Goal: Information Seeking & Learning: Learn about a topic

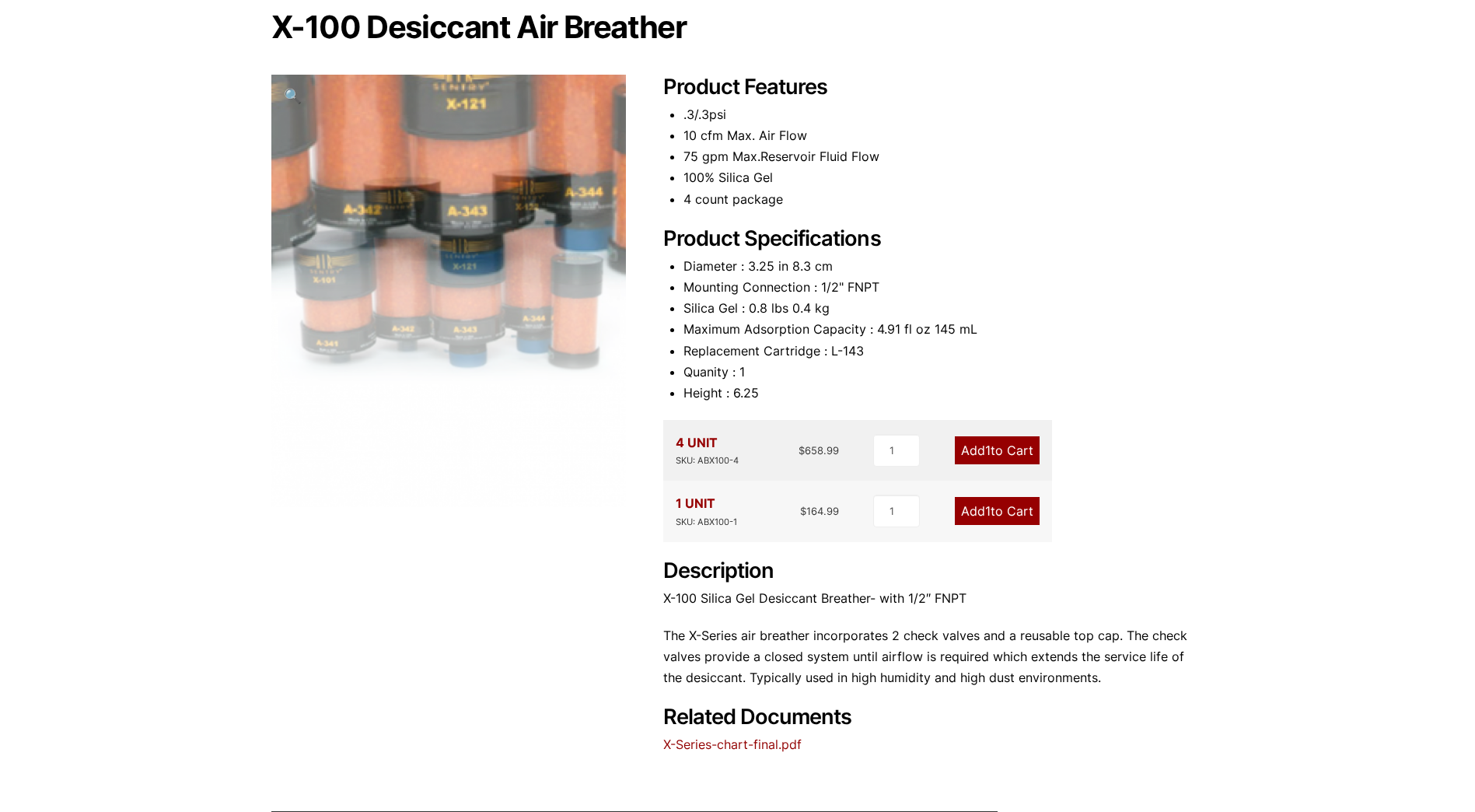
scroll to position [156, 0]
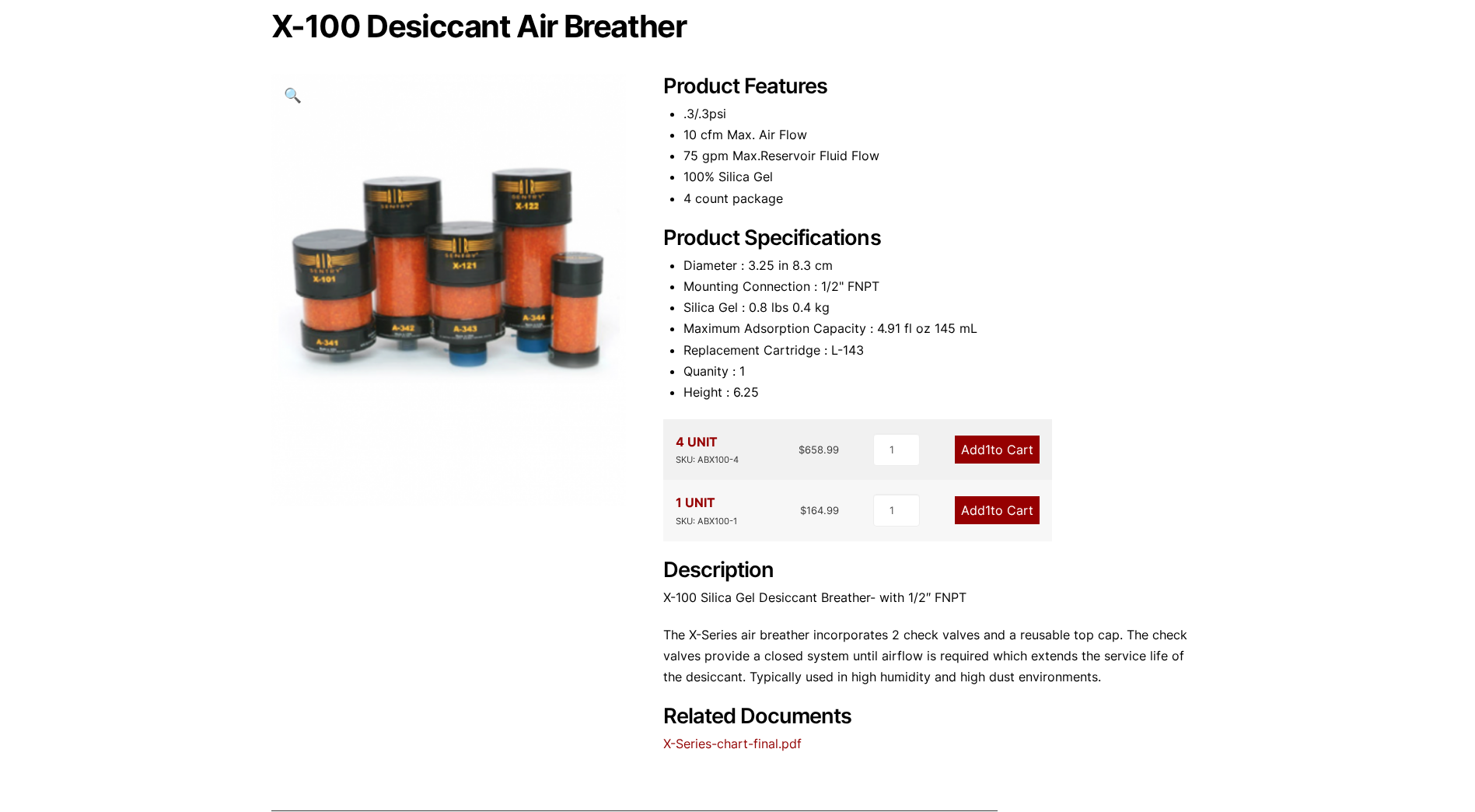
click at [758, 737] on link "X-Series-chart-final.pdf" at bounding box center [732, 743] width 138 height 16
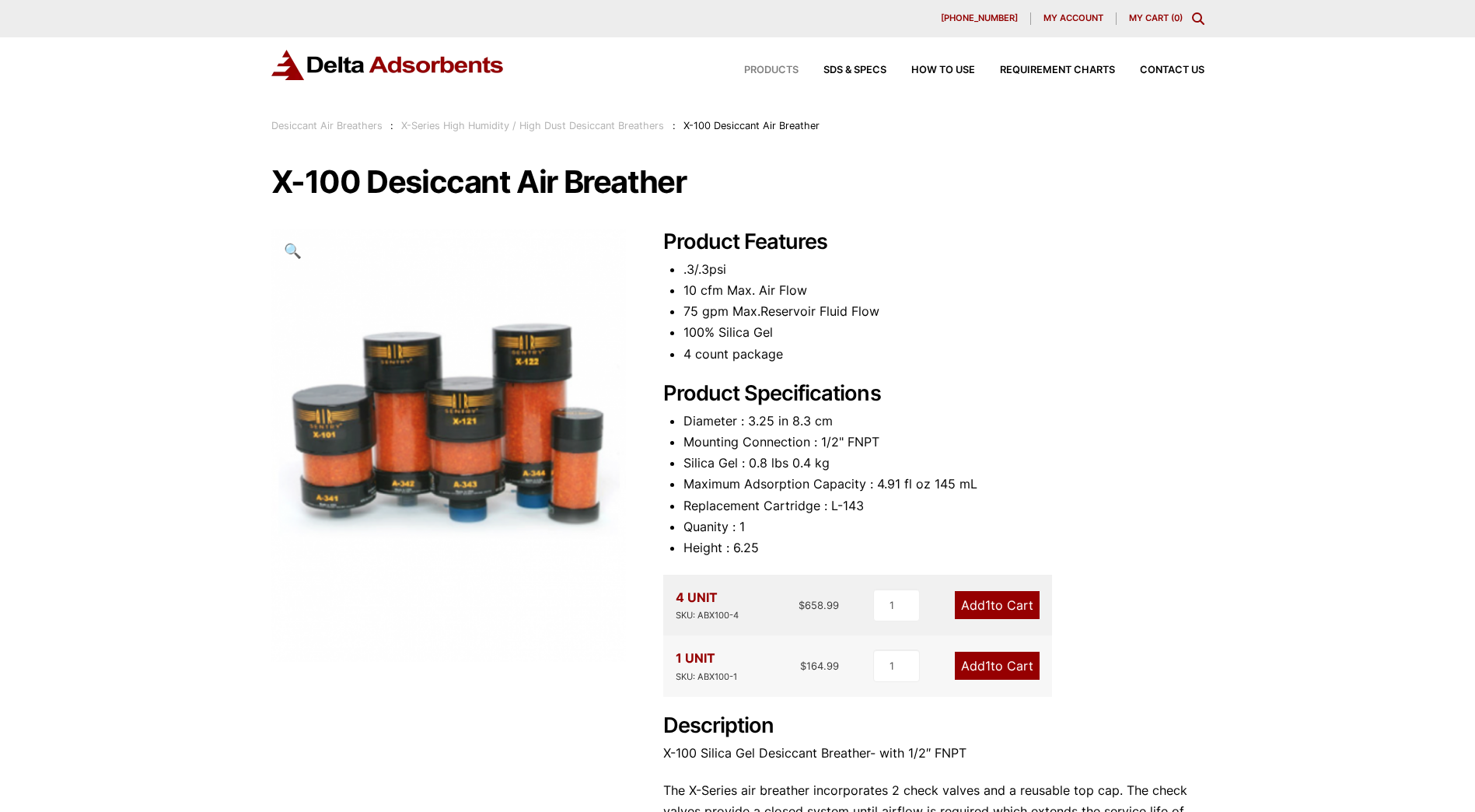
click at [775, 69] on span "Products" at bounding box center [771, 70] width 54 height 10
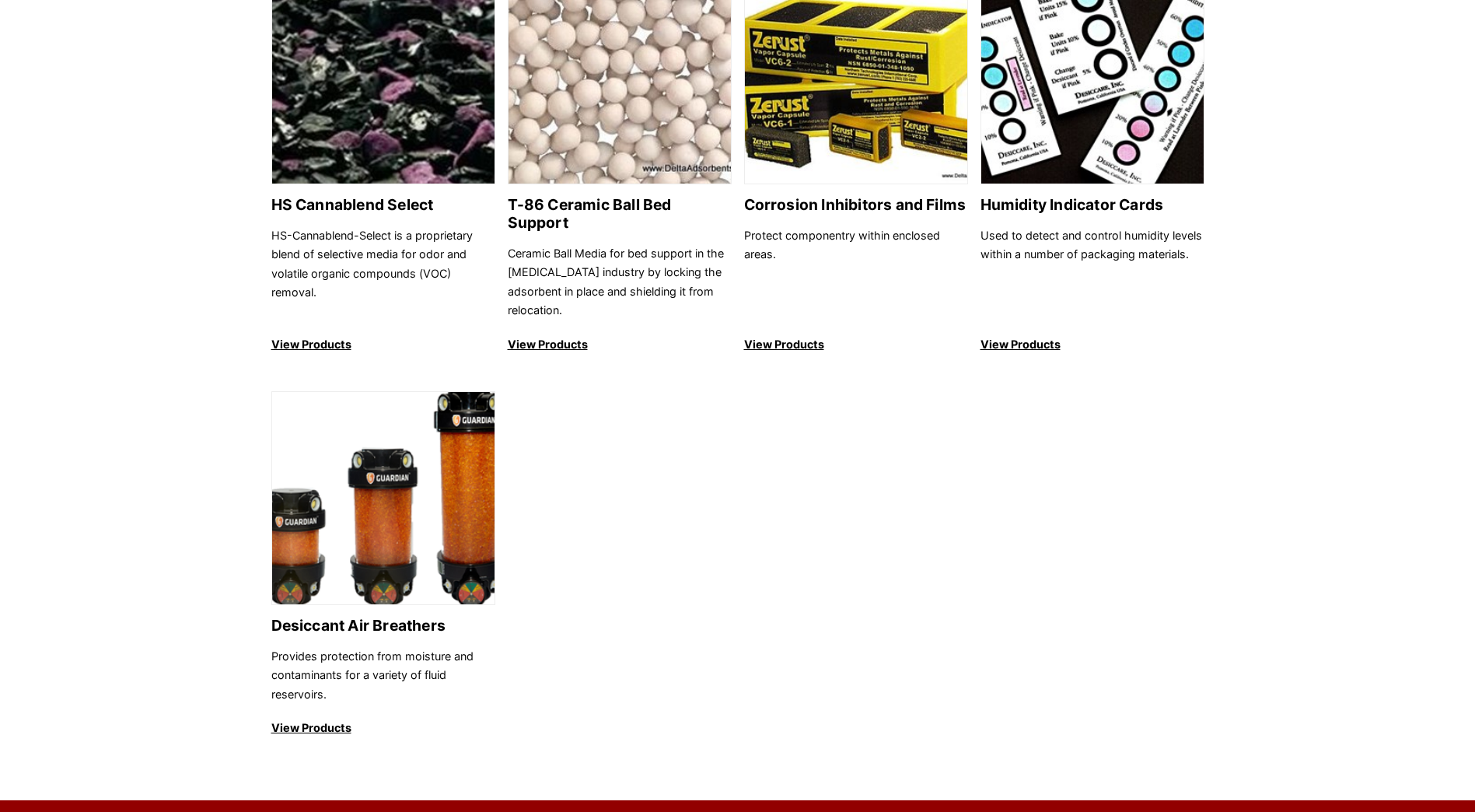
scroll to position [1477, 0]
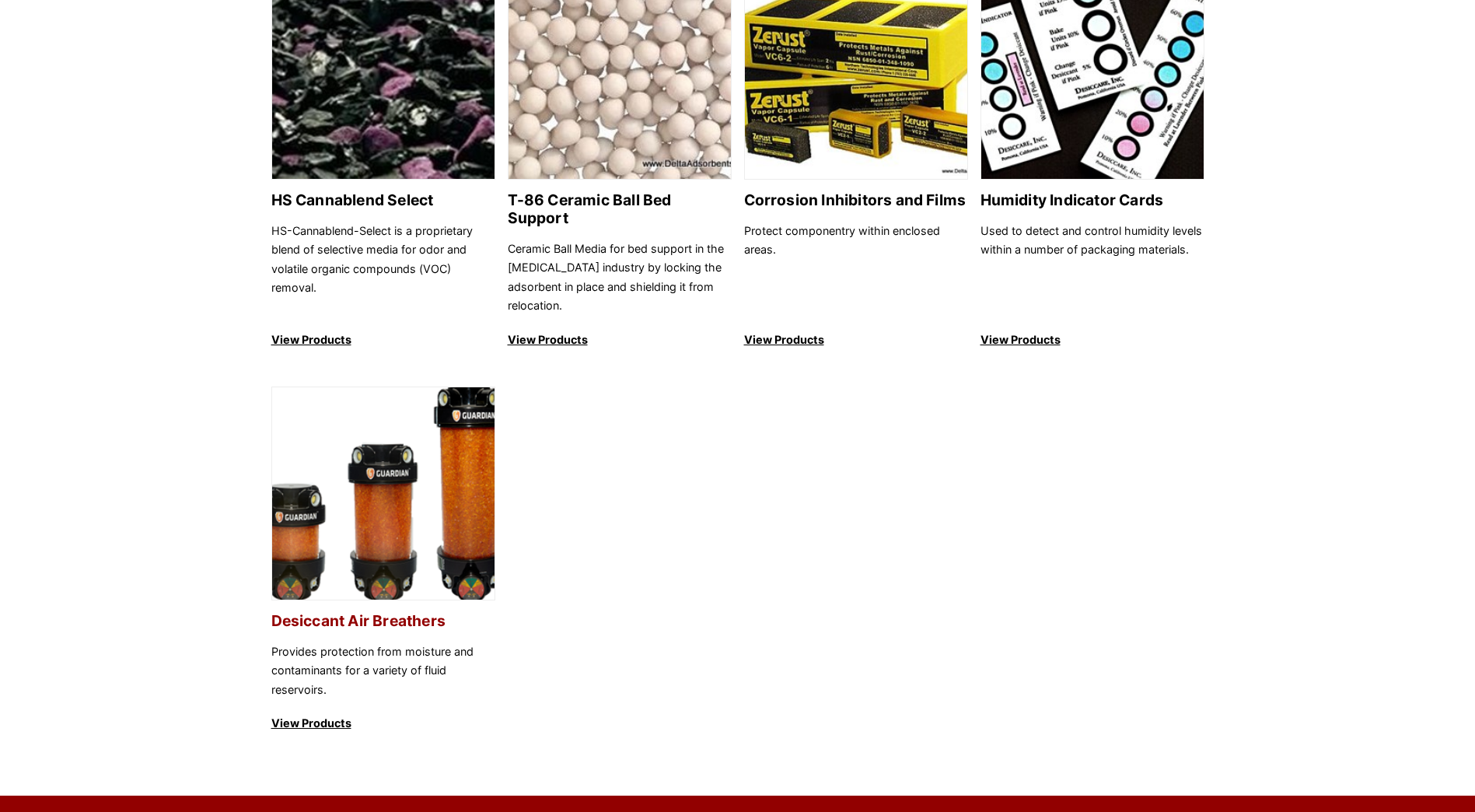
click at [329, 714] on p "View Products" at bounding box center [383, 723] width 224 height 18
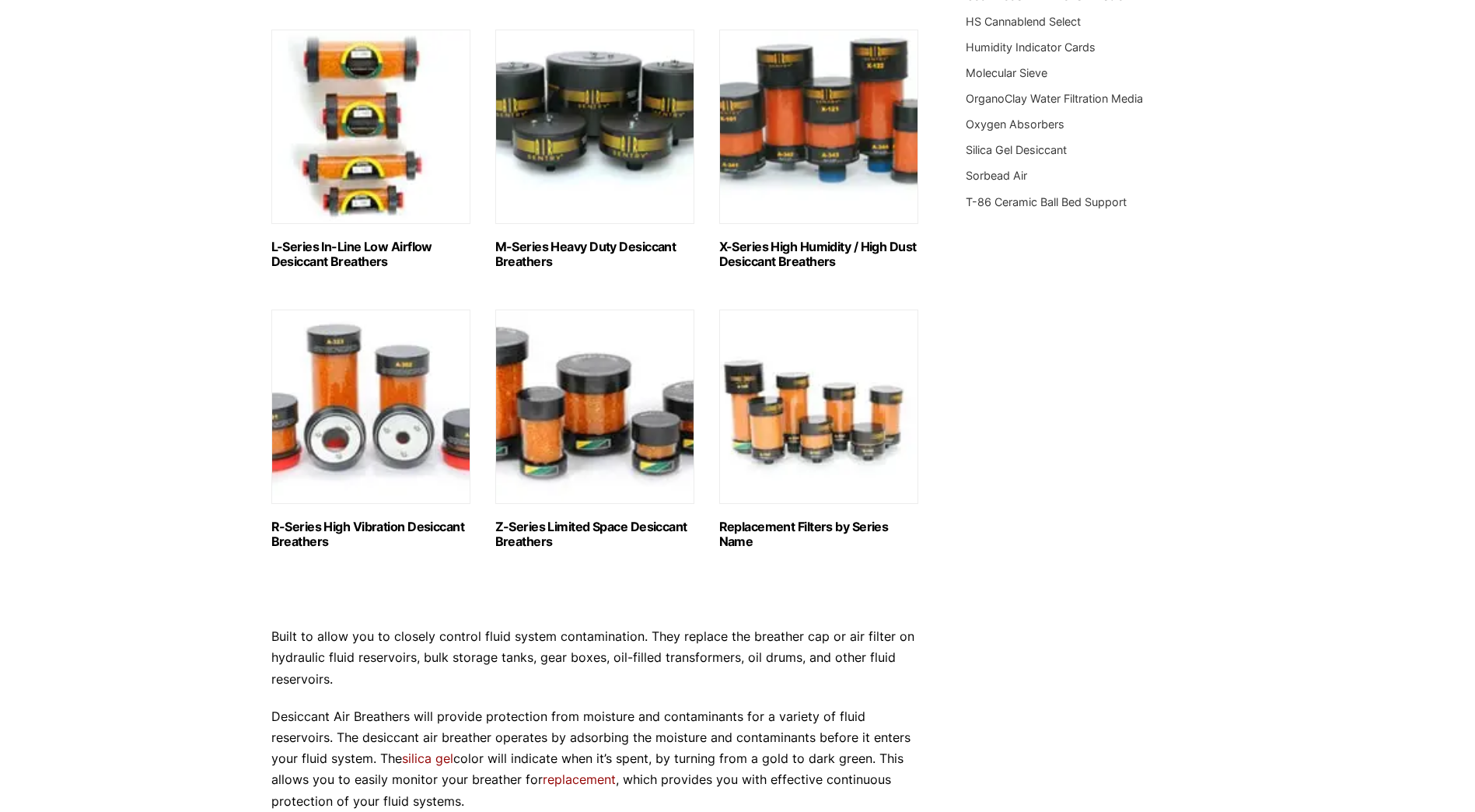
scroll to position [778, 0]
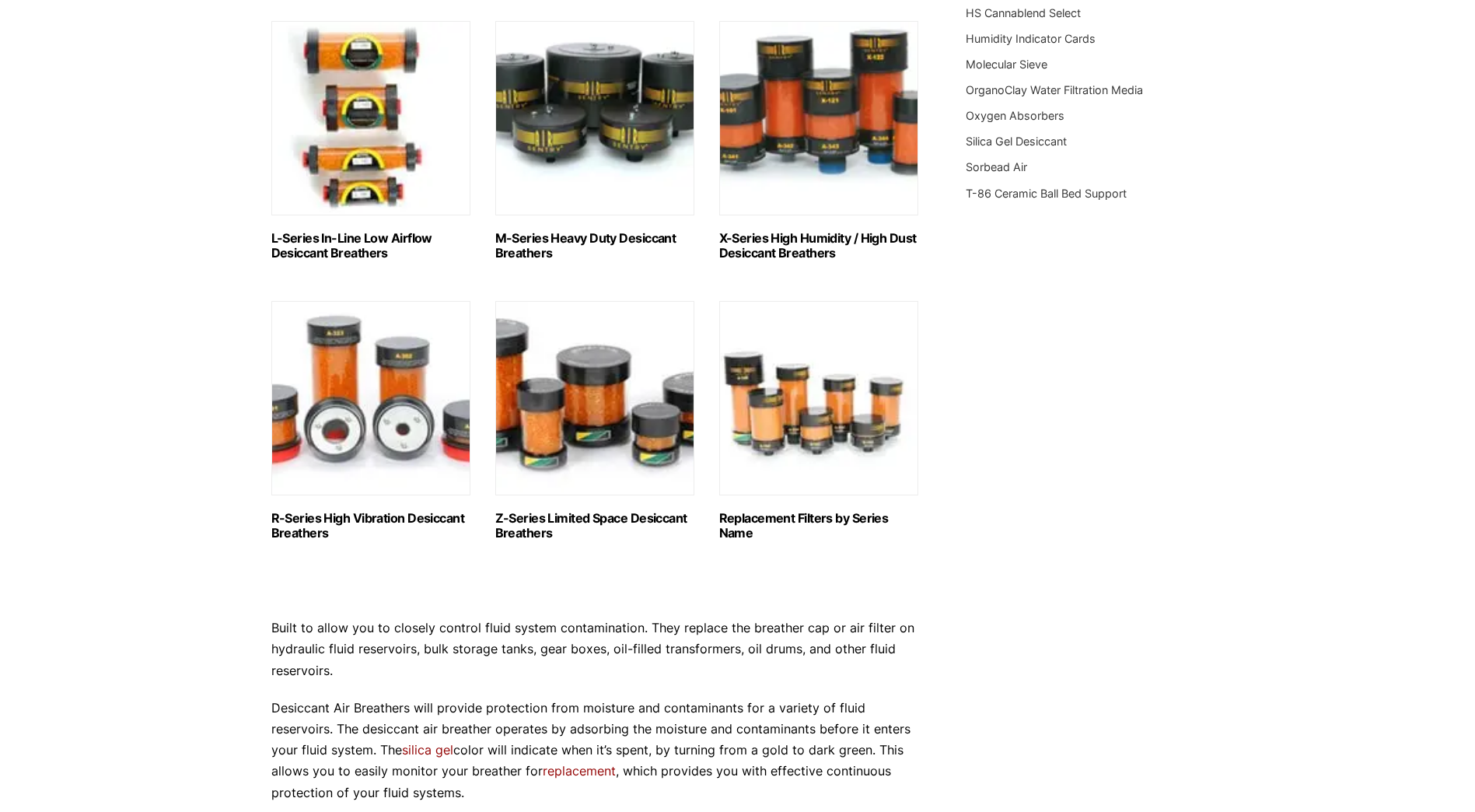
click at [856, 515] on h2 "Replacement Filters by Series Name (18)" at bounding box center [819, 525] width 199 height 29
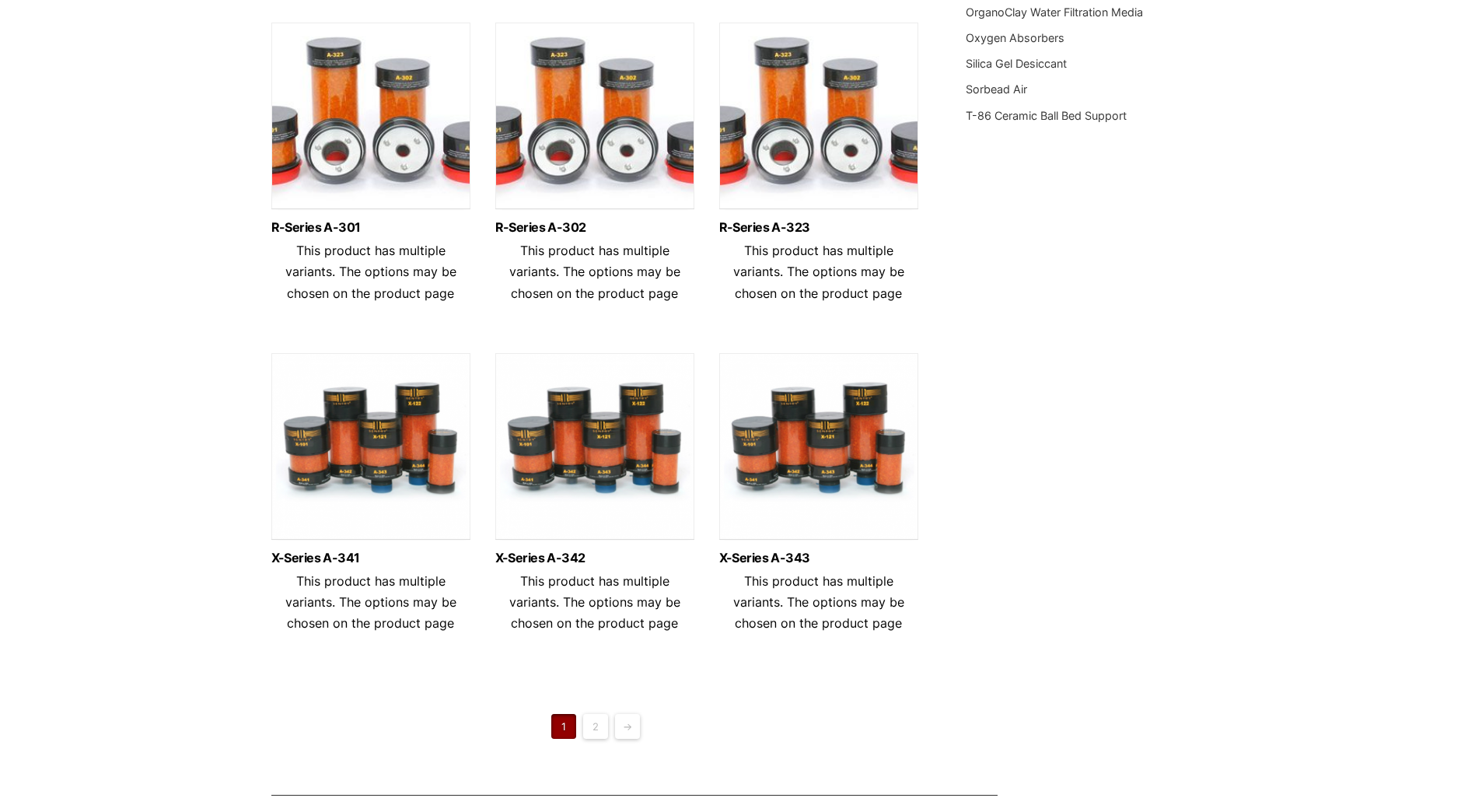
scroll to position [1011, 0]
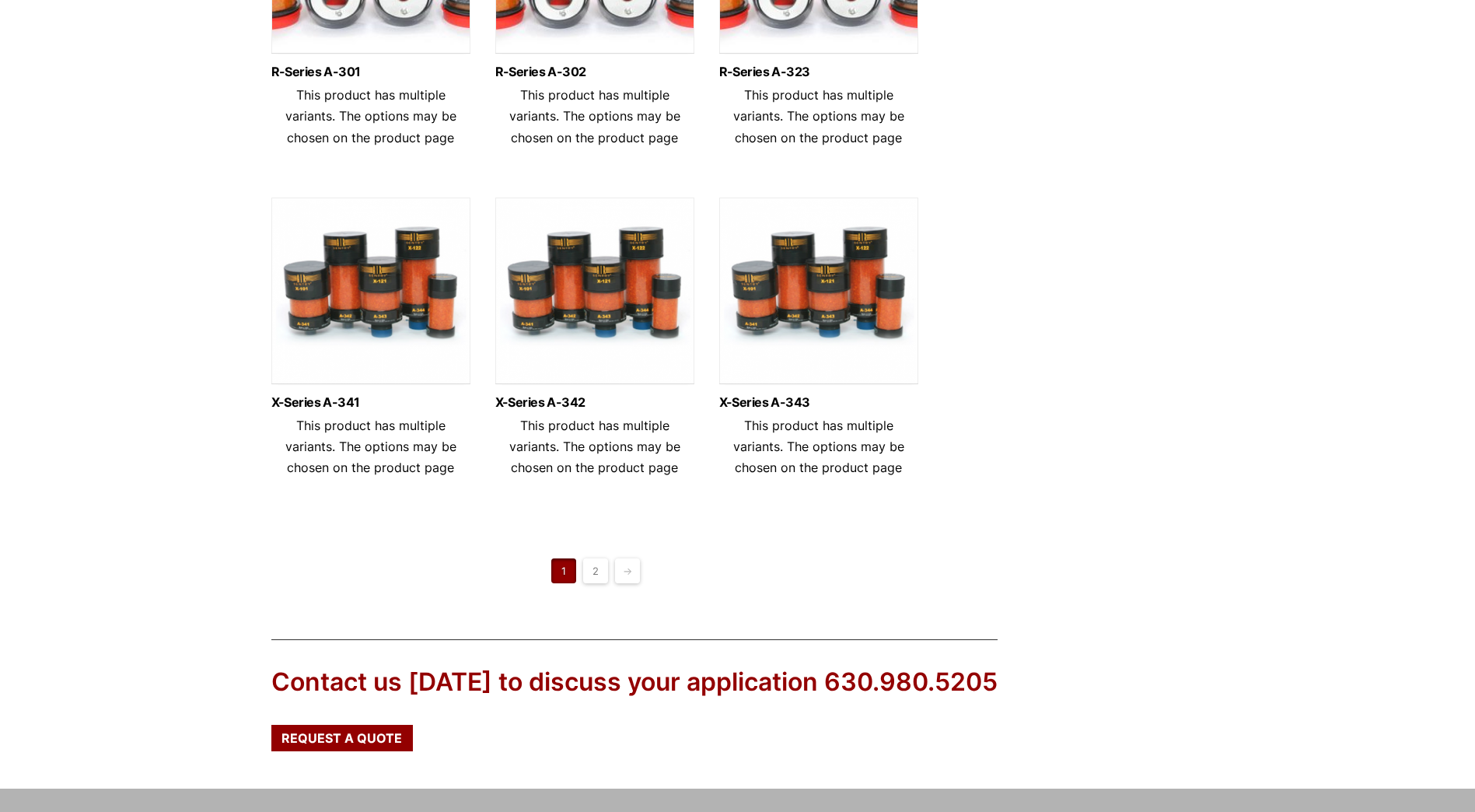
click at [603, 566] on link "2" at bounding box center [596, 571] width 25 height 25
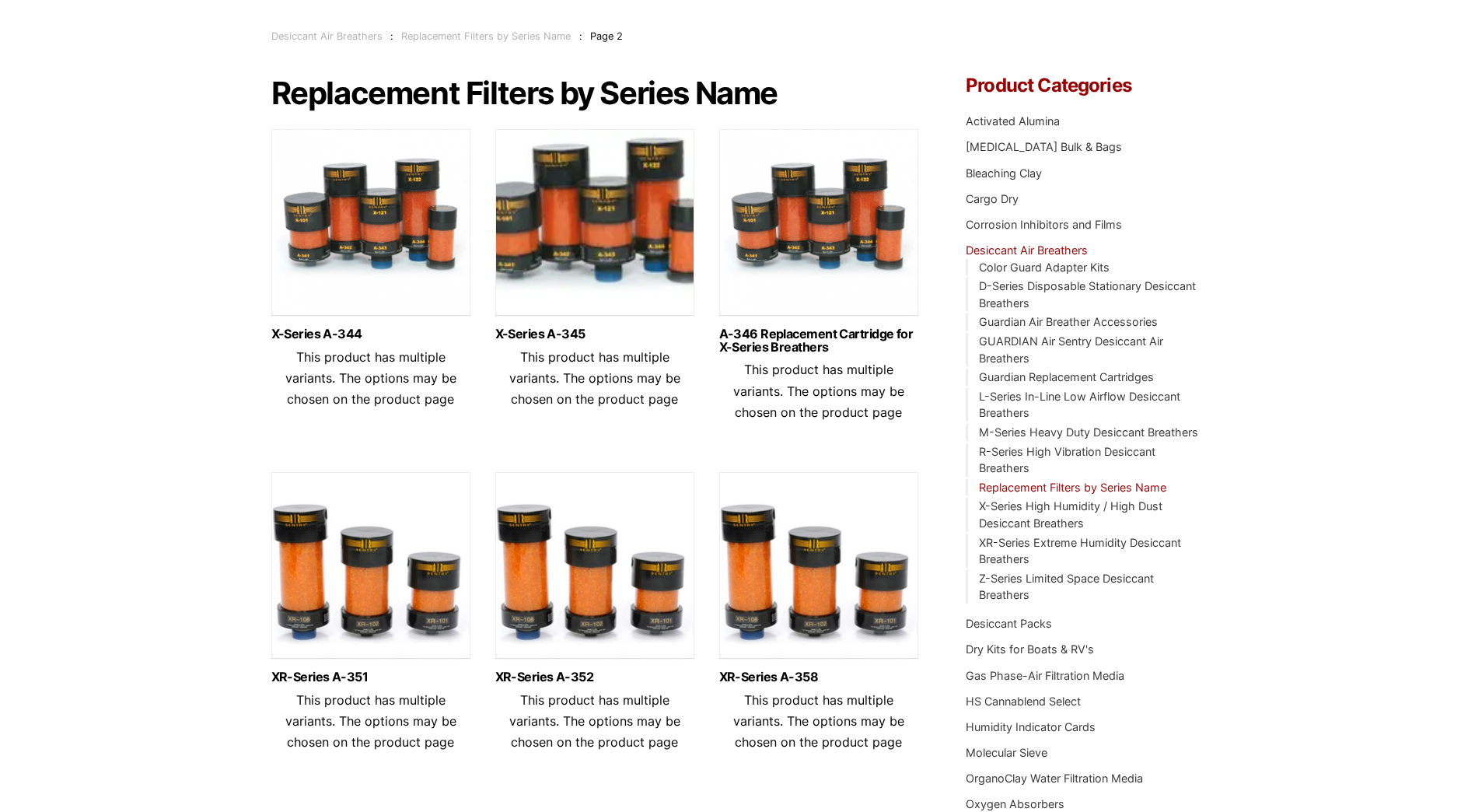
scroll to position [78, 0]
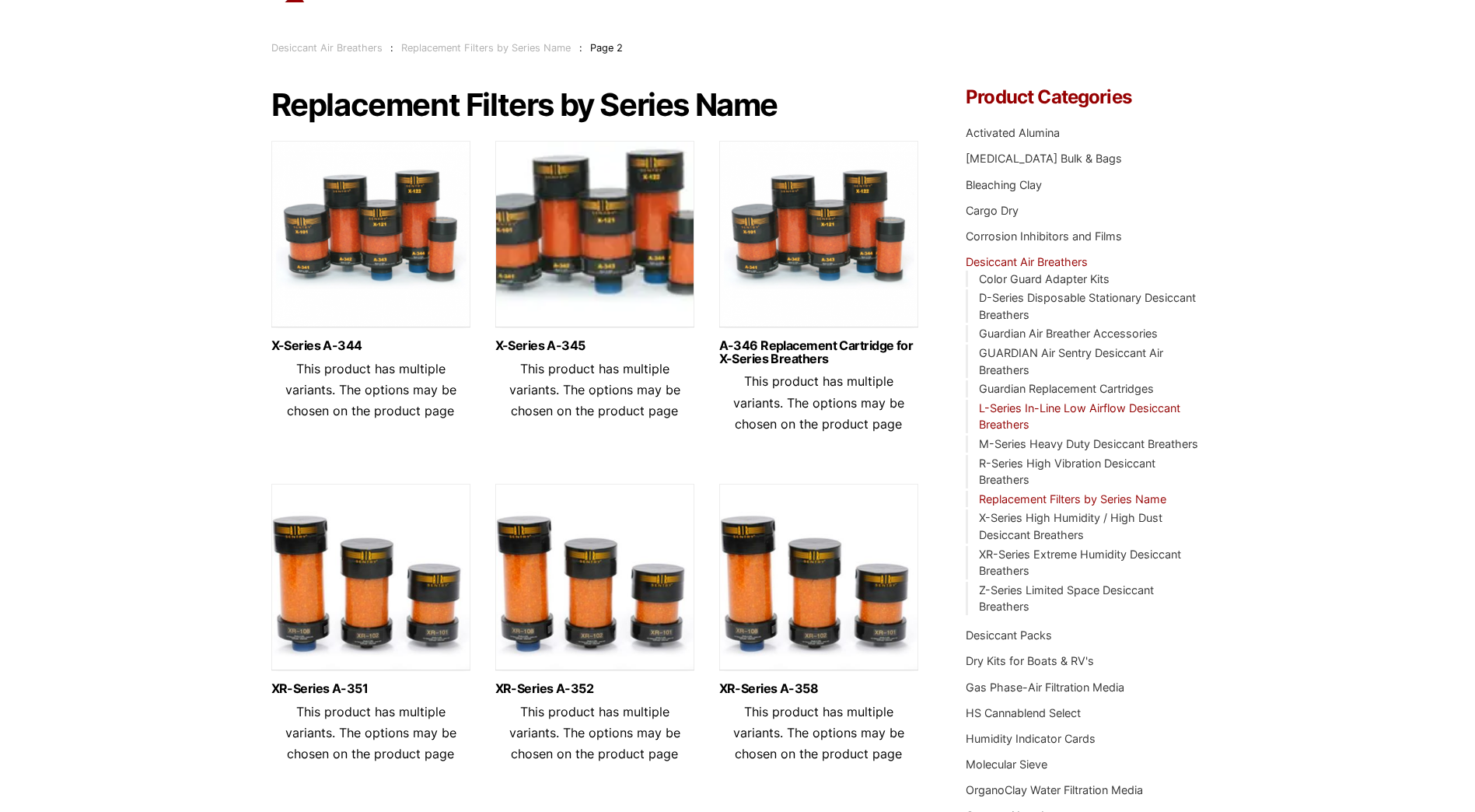
click at [1019, 410] on link "L-Series In-Line Low Airflow Desiccant Breathers" at bounding box center [1079, 416] width 201 height 30
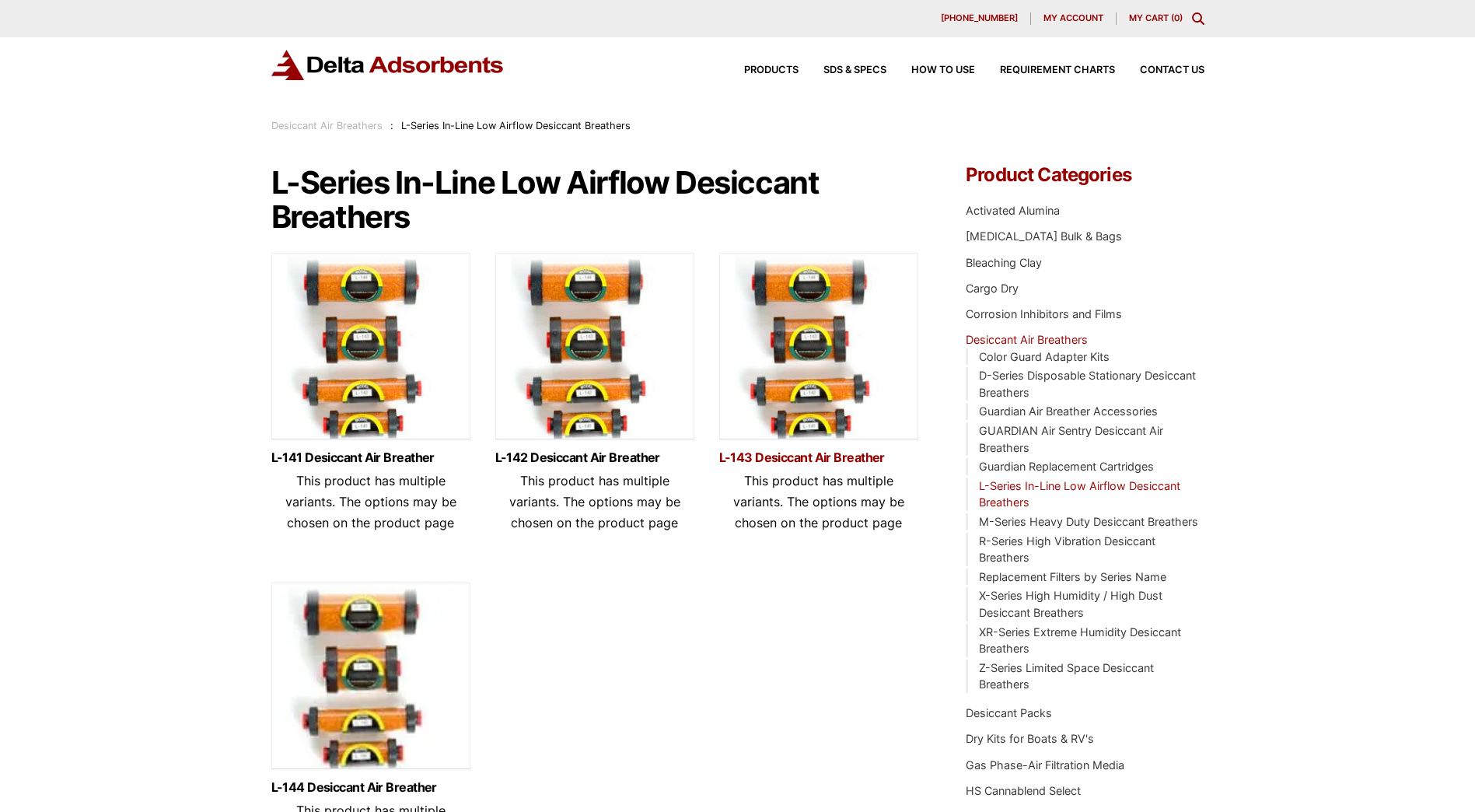
click at [799, 458] on link "L-143 Desiccant Air Breather" at bounding box center [819, 458] width 199 height 13
click at [808, 460] on link "L-143 Desiccant Air Breather" at bounding box center [819, 458] width 199 height 13
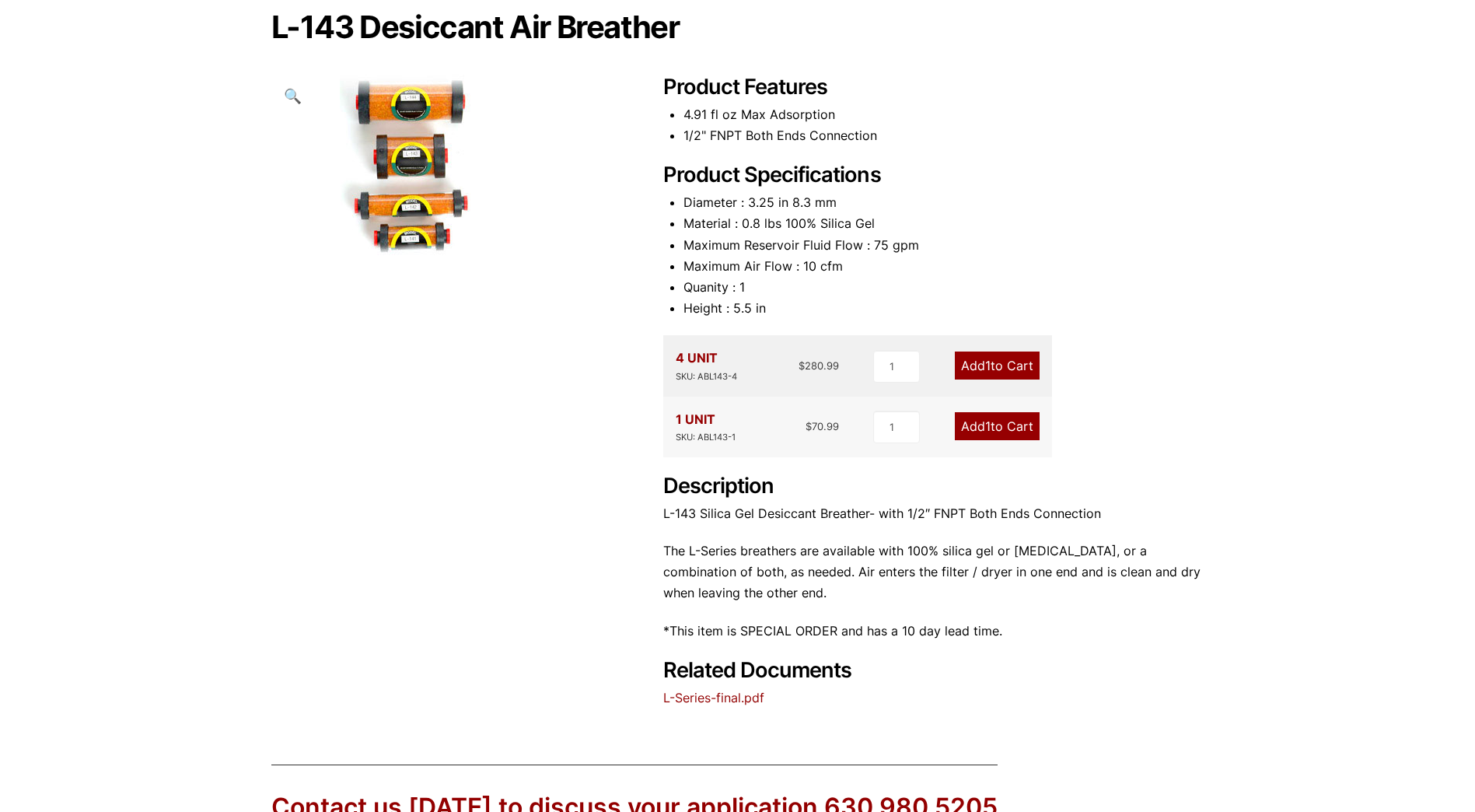
scroll to position [156, 0]
click at [738, 698] on link "L-Series-final.pdf" at bounding box center [713, 696] width 101 height 16
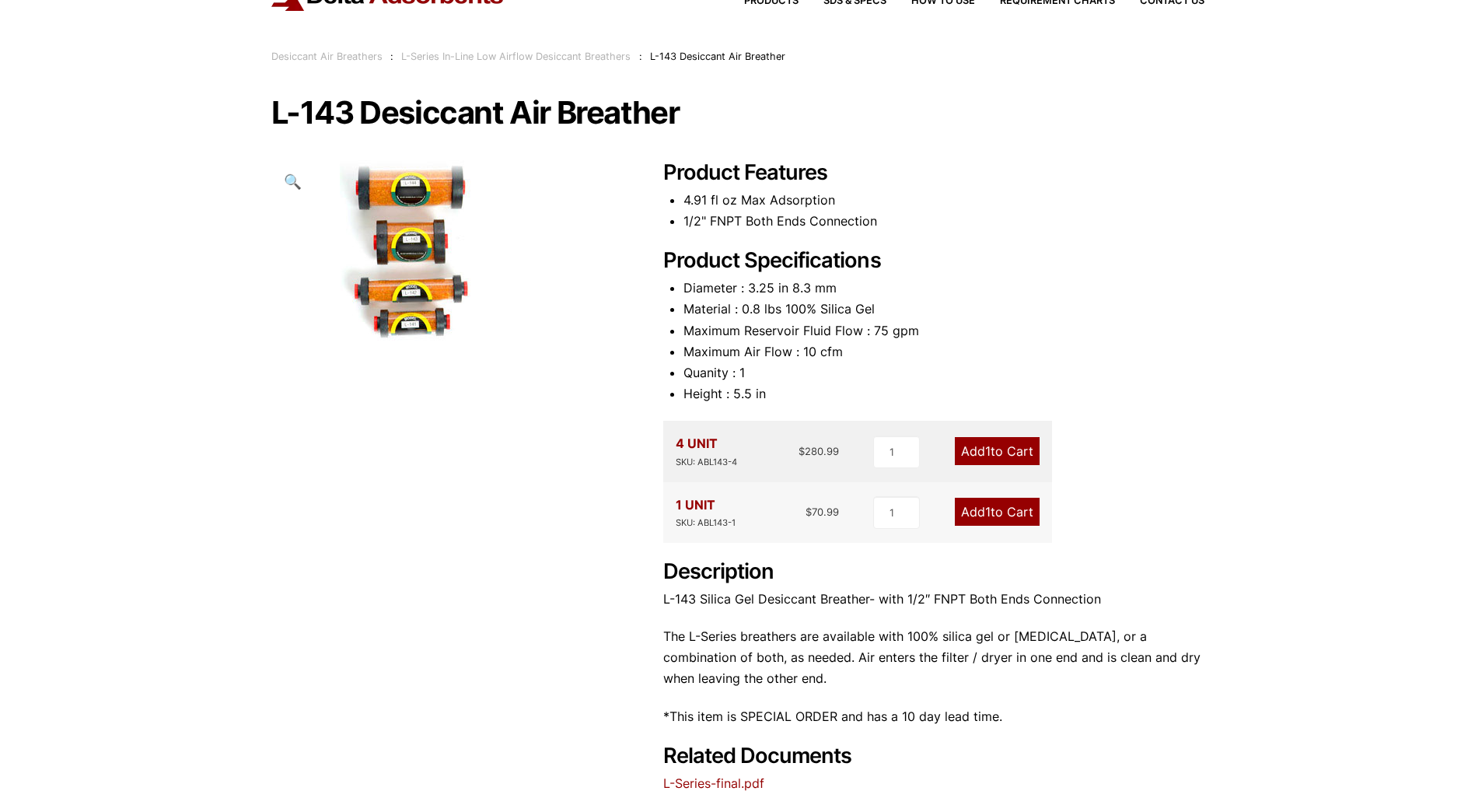
scroll to position [0, 0]
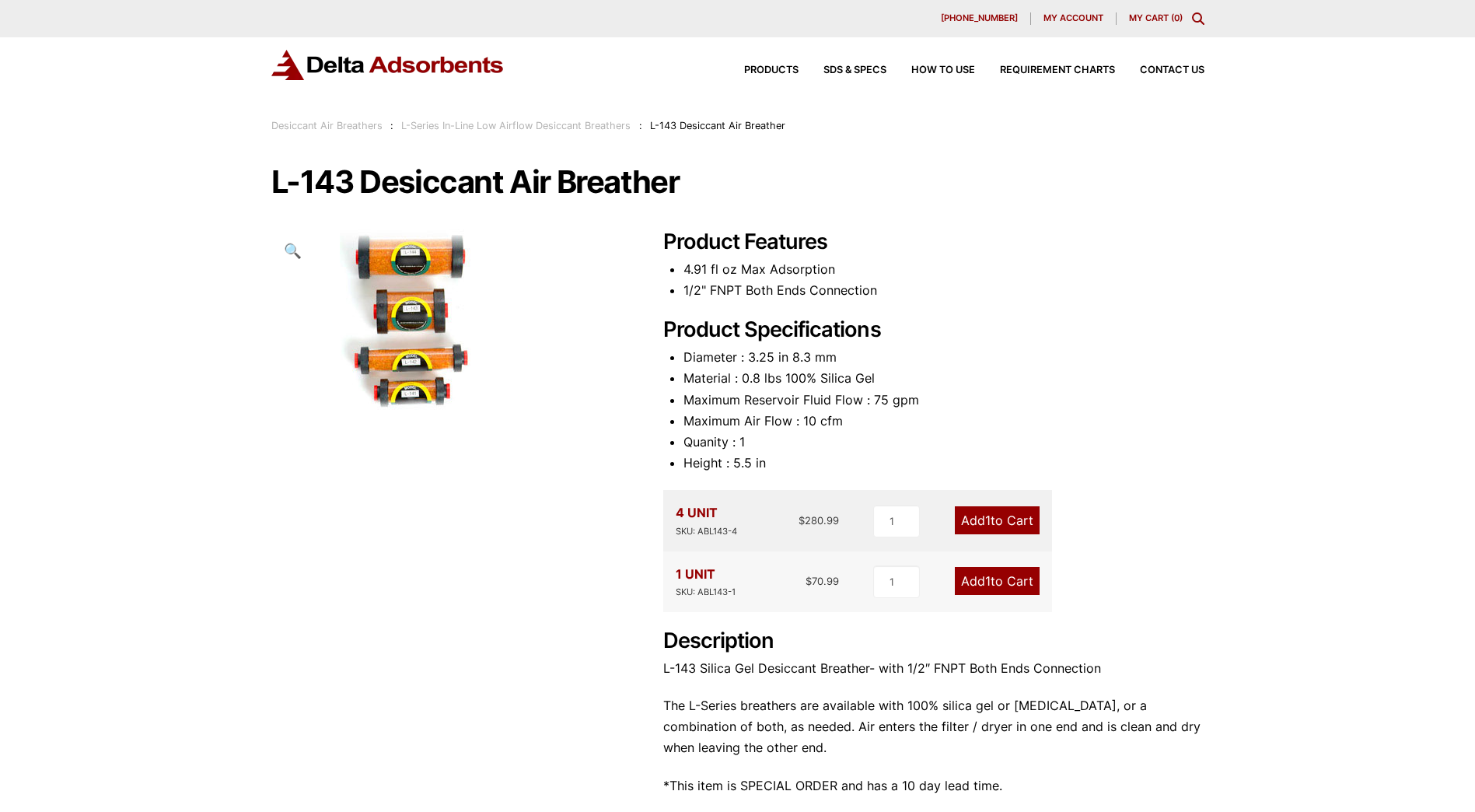
click at [420, 307] on img at bounding box center [419, 321] width 296 height 184
